Goal: Task Accomplishment & Management: Manage account settings

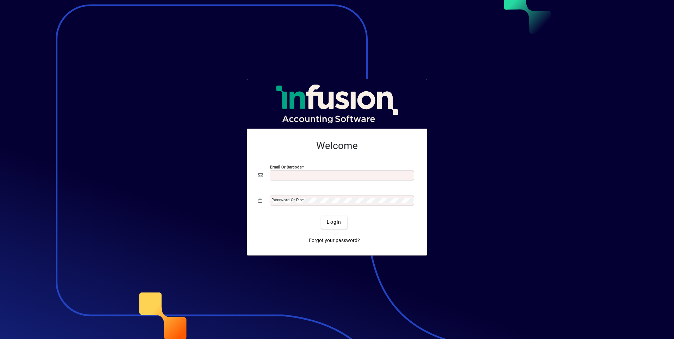
click at [288, 173] on input "Email or Barcode" at bounding box center [342, 176] width 142 height 6
type input "**********"
click at [287, 200] on mat-label "Password or Pin" at bounding box center [286, 199] width 30 height 5
click at [414, 173] on div at bounding box center [414, 173] width 0 height 0
click at [289, 197] on mat-label "Password or Pin" at bounding box center [286, 199] width 30 height 5
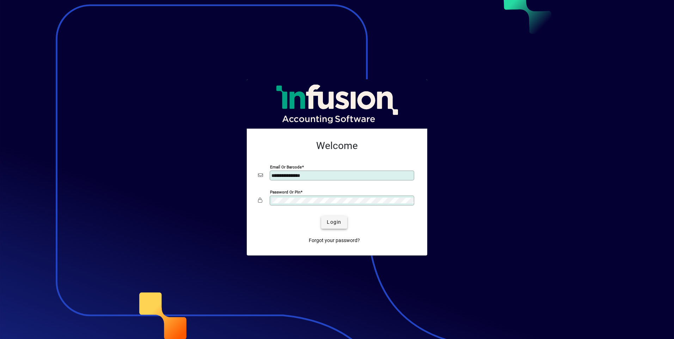
click at [335, 221] on span "Login" at bounding box center [334, 222] width 14 height 7
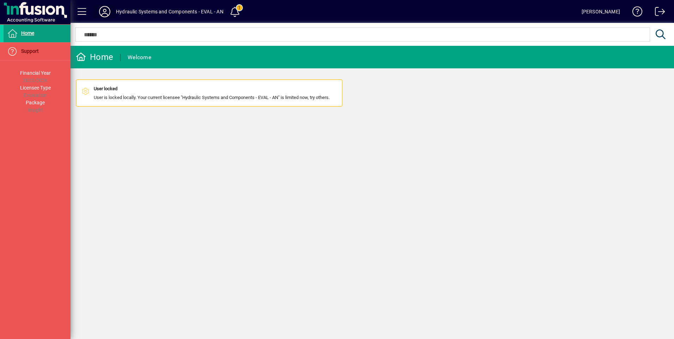
click at [103, 6] on icon at bounding box center [105, 11] width 14 height 11
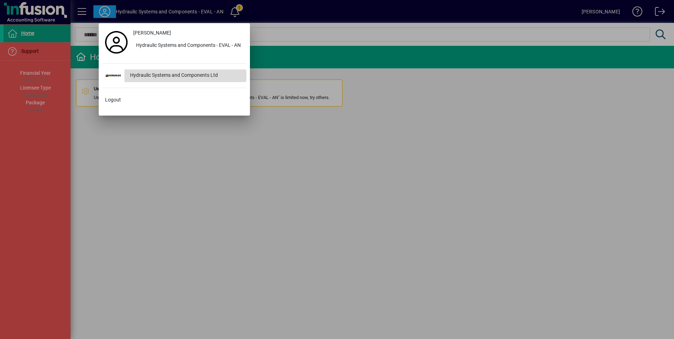
click at [155, 77] on div "Hydraulic Systems and Components Ltd" at bounding box center [185, 75] width 122 height 13
